Goal: Information Seeking & Learning: Find specific page/section

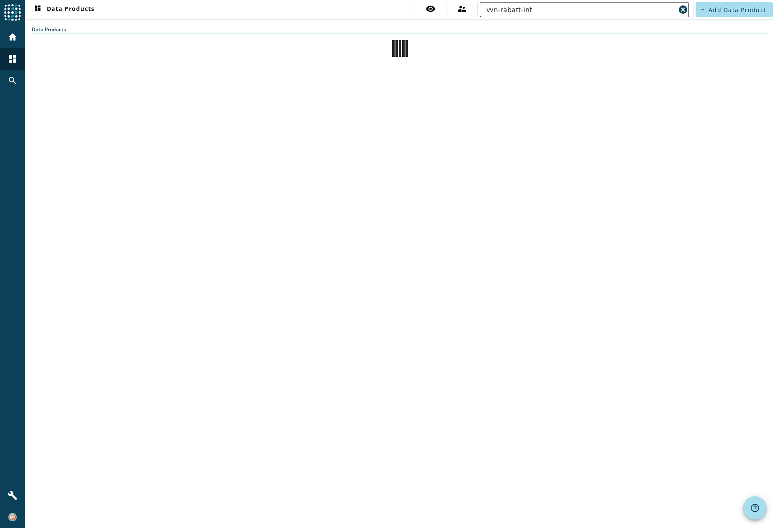
click at [506, 7] on input "vvn-rabatt-inf" at bounding box center [581, 10] width 189 height 10
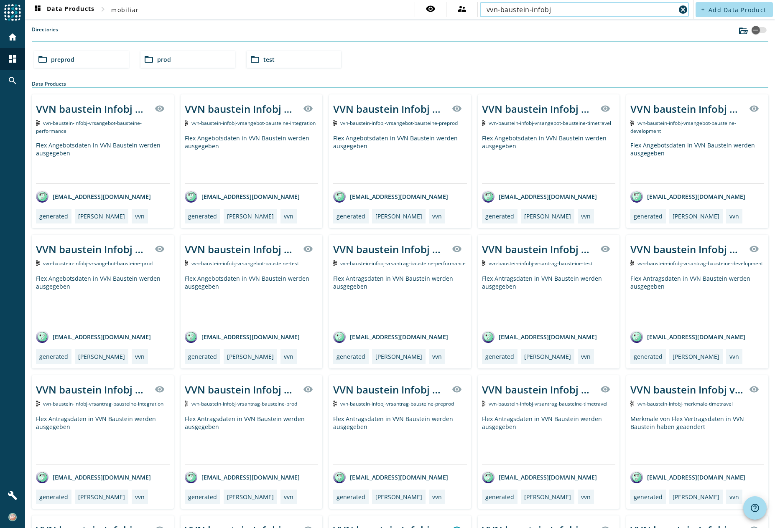
click at [558, 8] on input "vvn-baustein-infobj" at bounding box center [581, 10] width 189 height 10
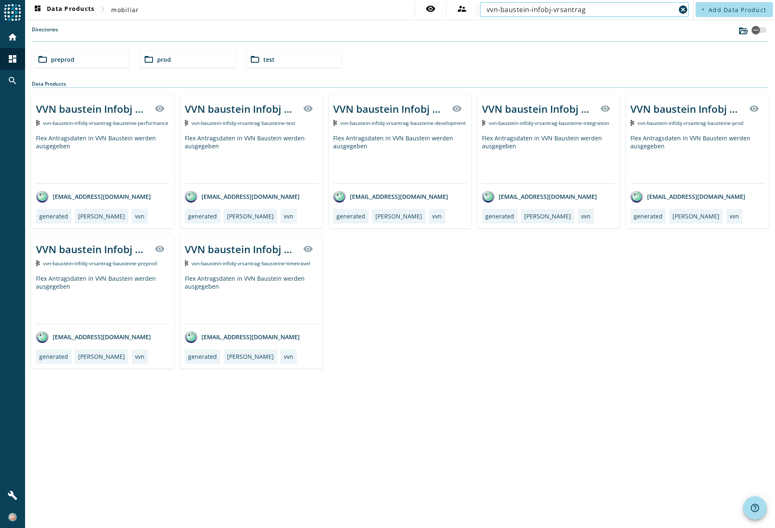
type input "vvn-baustein-infobj-vrsantrag"
click at [186, 62] on div "folder_open prod" at bounding box center [187, 59] width 94 height 17
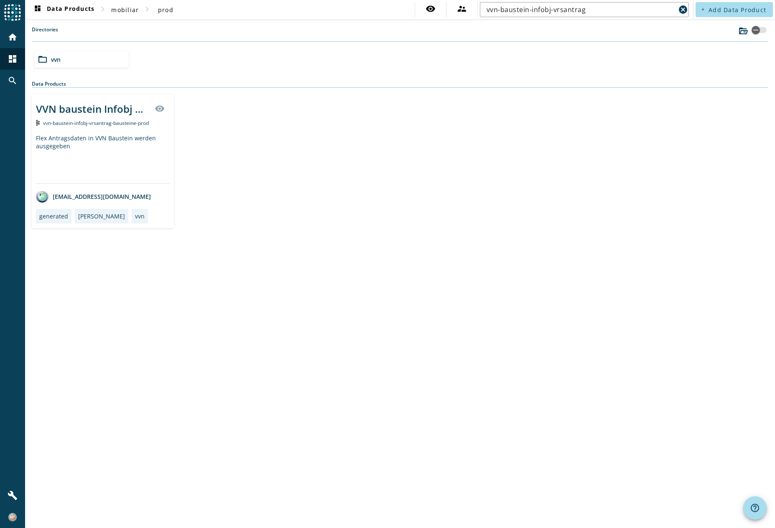
click at [84, 121] on span "vvn-baustein-infobj-vrsantrag-bausteine-prod" at bounding box center [96, 123] width 106 height 7
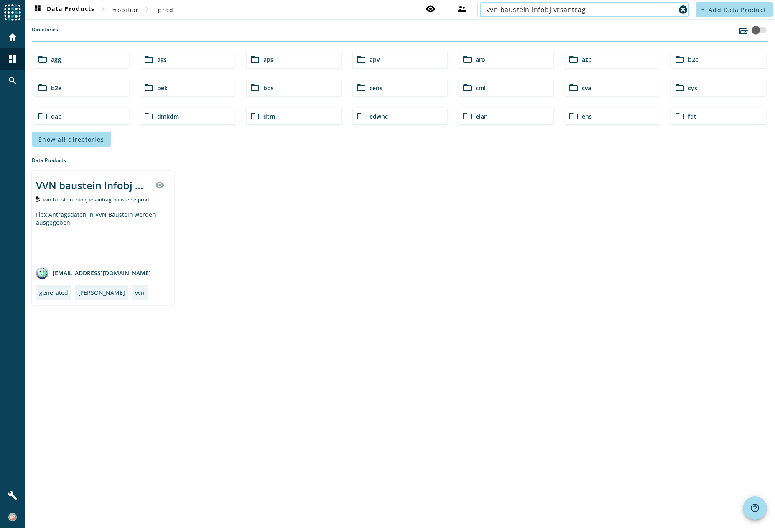
click at [505, 10] on input "vvn-baustein-infobj-vrsantrag" at bounding box center [581, 10] width 189 height 10
drag, startPoint x: 501, startPoint y: 10, endPoint x: 599, endPoint y: 9, distance: 97.8
click at [599, 9] on input "vvn-baustein-infobj-vrsantrag" at bounding box center [581, 10] width 189 height 10
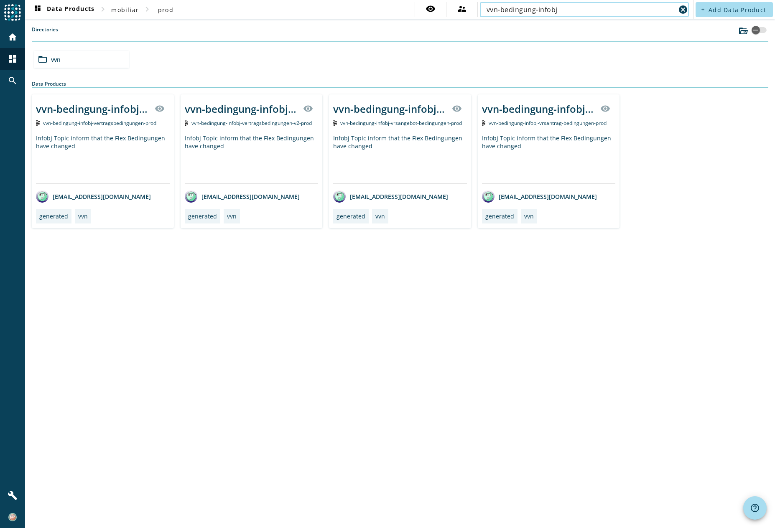
click at [594, 10] on input "vvn-bedingung-infobj" at bounding box center [581, 10] width 189 height 10
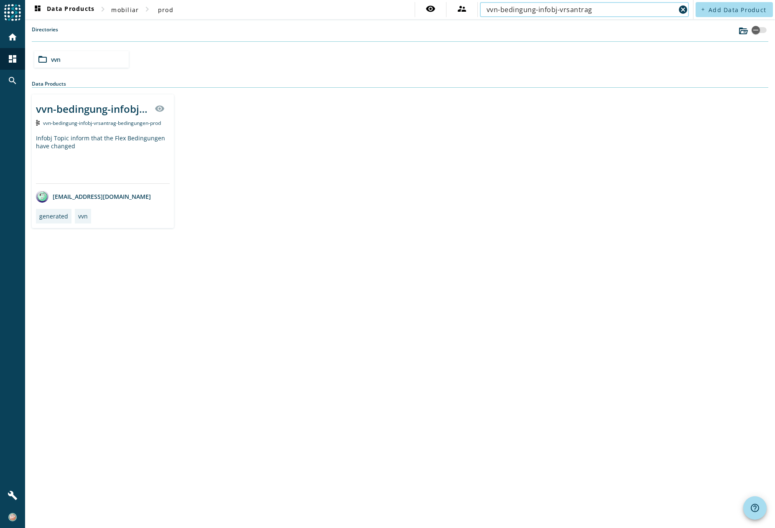
type input "vvn-bedingung-infobj-vrsantrag"
click at [87, 120] on span "vvn-bedingung-infobj-vrsantrag-bedingungen-prod" at bounding box center [102, 123] width 118 height 7
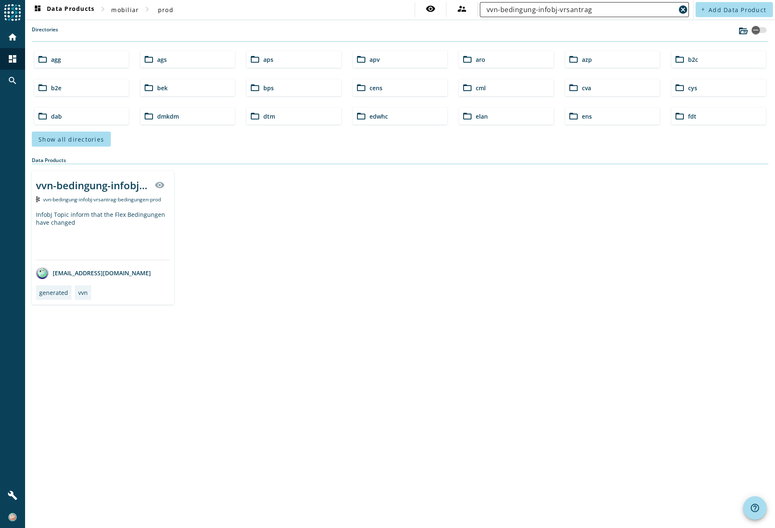
click at [508, 7] on input "vvn-bedingung-infobj-vrsantrag" at bounding box center [581, 10] width 189 height 10
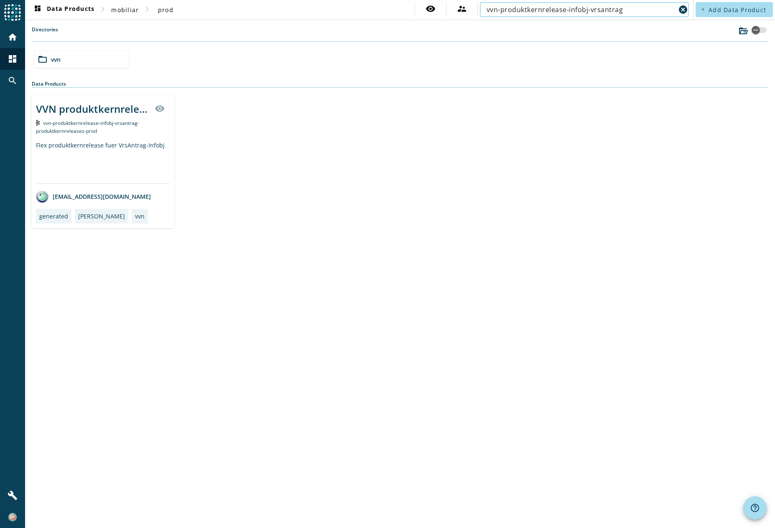
type input "vvn-produktkernrelease-infobj-vrsantrag"
click at [102, 120] on span "vvn-produktkernrelease-infobj-vrsantrag-produktkernreleases-prod" at bounding box center [87, 127] width 103 height 15
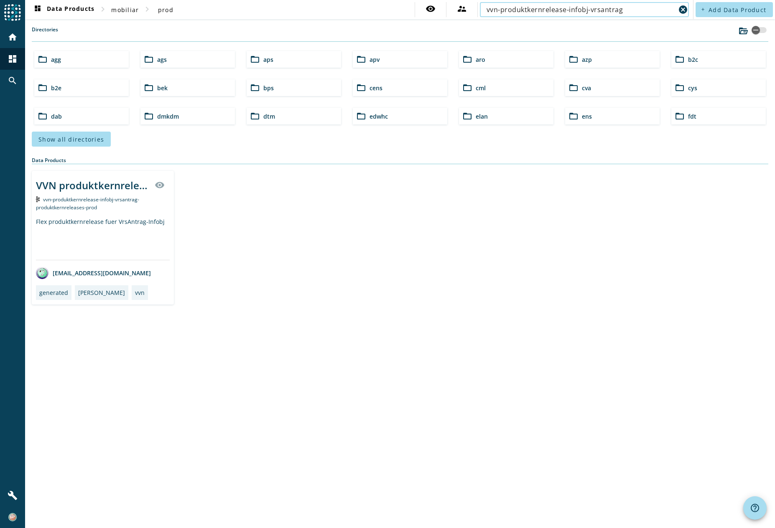
drag, startPoint x: 504, startPoint y: 8, endPoint x: 654, endPoint y: 5, distance: 149.7
click at [654, 5] on input "vvn-produktkernrelease-infobj-vrsantrag" at bounding box center [581, 10] width 189 height 10
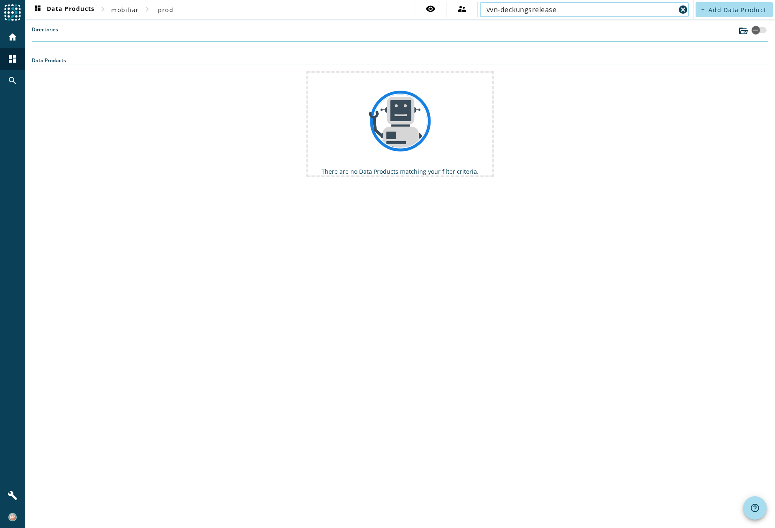
drag, startPoint x: 568, startPoint y: 10, endPoint x: 486, endPoint y: 2, distance: 82.8
click at [486, 2] on nav "dashboard Data Products chevron_right mobiliar chevron_right prod visibility su…" at bounding box center [359, 9] width 668 height 19
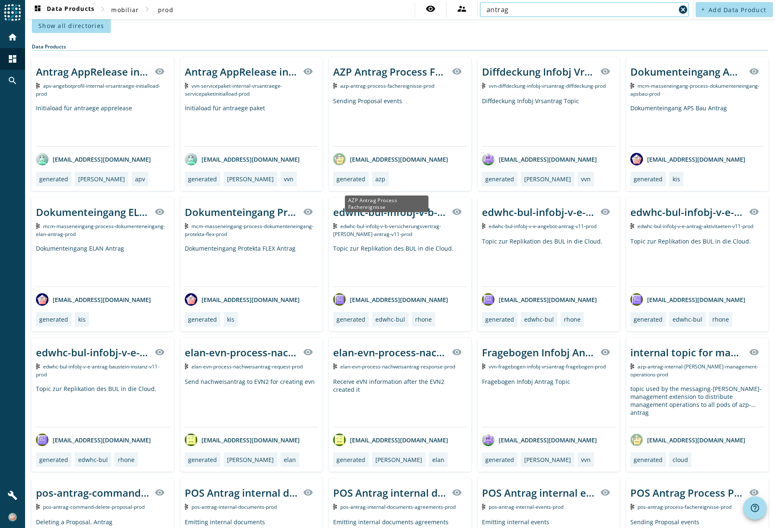
scroll to position [125, 0]
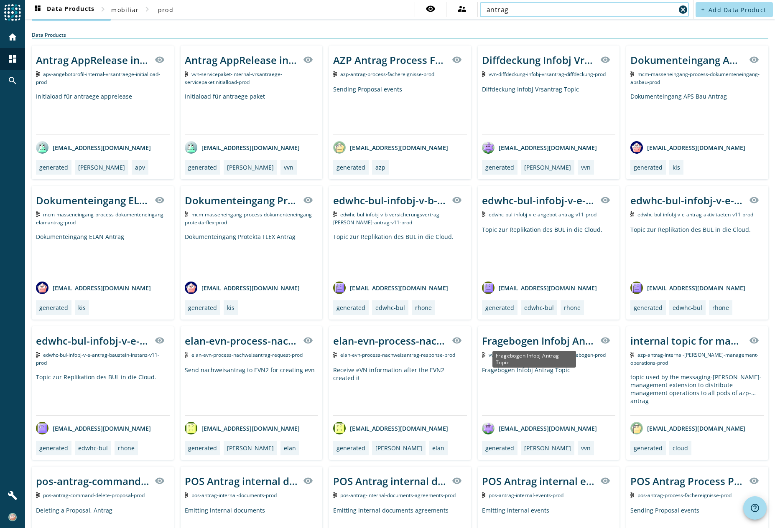
type input "antrag"
click at [530, 351] on div "Fragebogen Infobj Antrag Topic" at bounding box center [534, 359] width 84 height 17
click at [533, 342] on div "Fragebogen Infobj Antrag Topic" at bounding box center [539, 341] width 114 height 14
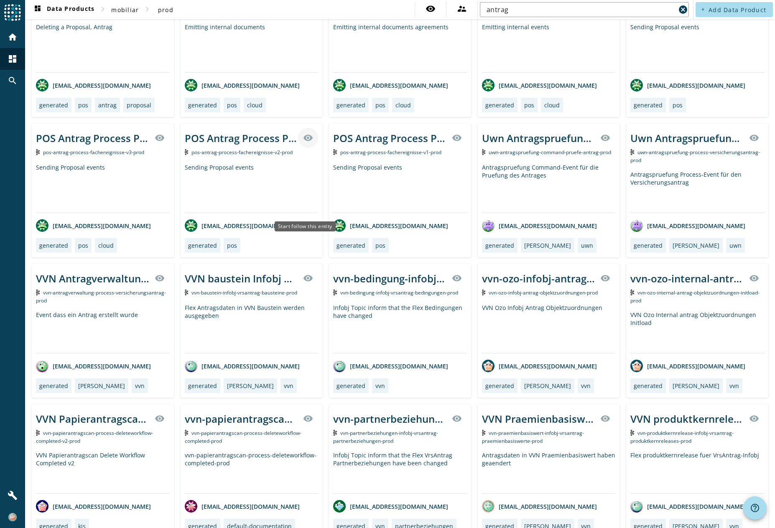
scroll to position [574, 0]
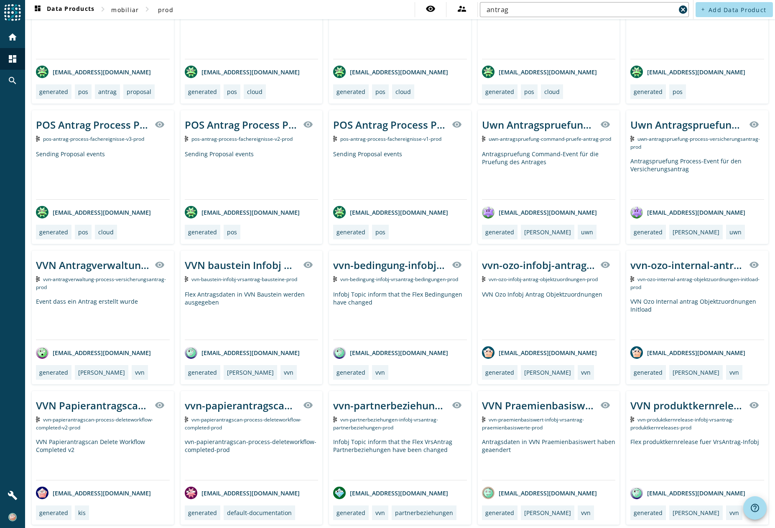
click at [93, 289] on div "vvn-antragverwaltung-process-versicherungsantrag-prod" at bounding box center [103, 283] width 134 height 16
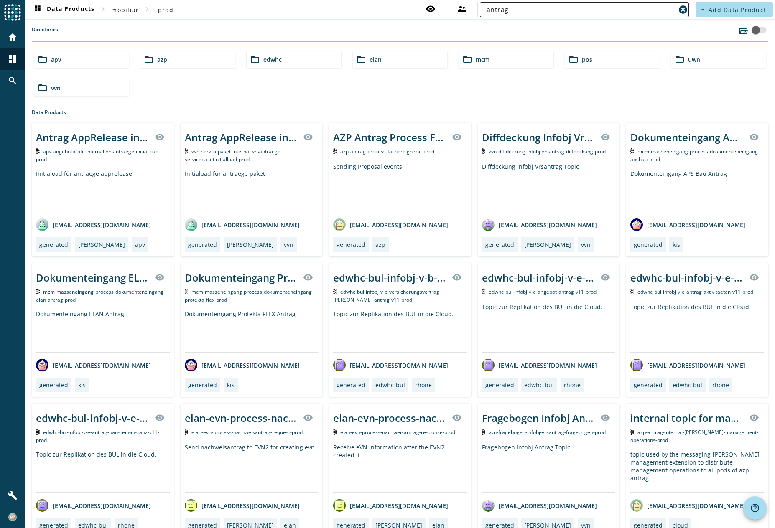
click at [498, 10] on input "antrag" at bounding box center [581, 10] width 189 height 10
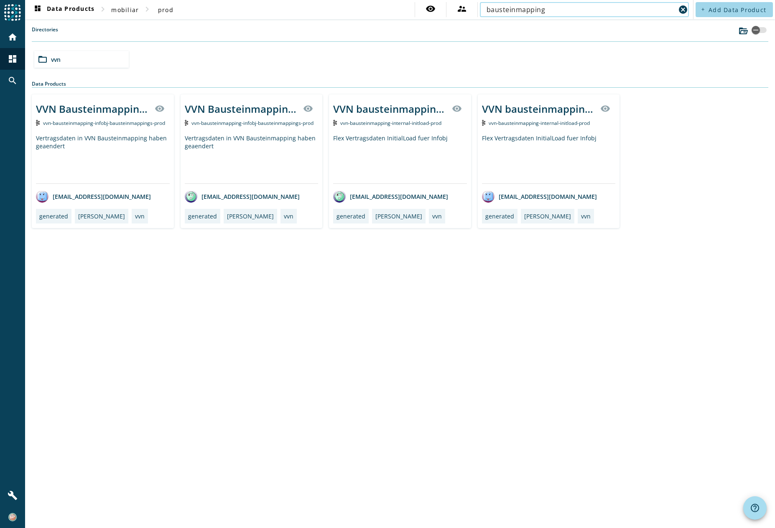
type input "bausteinmapping"
click at [43, 321] on div "dashboard Data Products chevron_right mobiliar chevron_right prod visibility su…" at bounding box center [400, 264] width 750 height 528
click at [105, 124] on span "vvn-bausteinmapping-infobj-bausteinmappings-prod" at bounding box center [104, 123] width 122 height 7
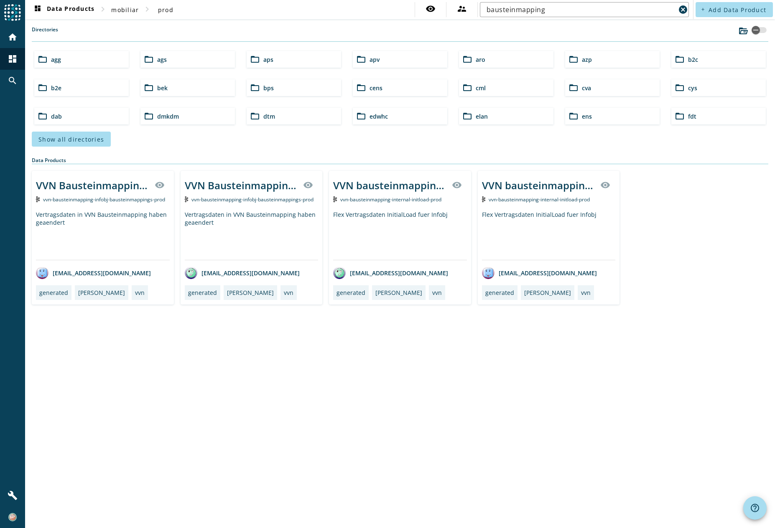
click at [256, 211] on div "Vertragsdaten in VVN Bausteinmapping haben geaendert" at bounding box center [252, 235] width 134 height 49
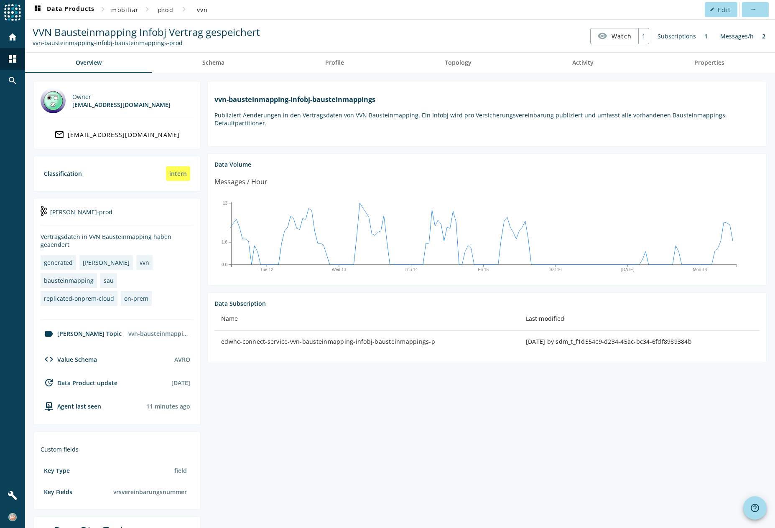
click at [10, 191] on div "home dashboard search" at bounding box center [12, 255] width 25 height 459
